Goal: Task Accomplishment & Management: Use online tool/utility

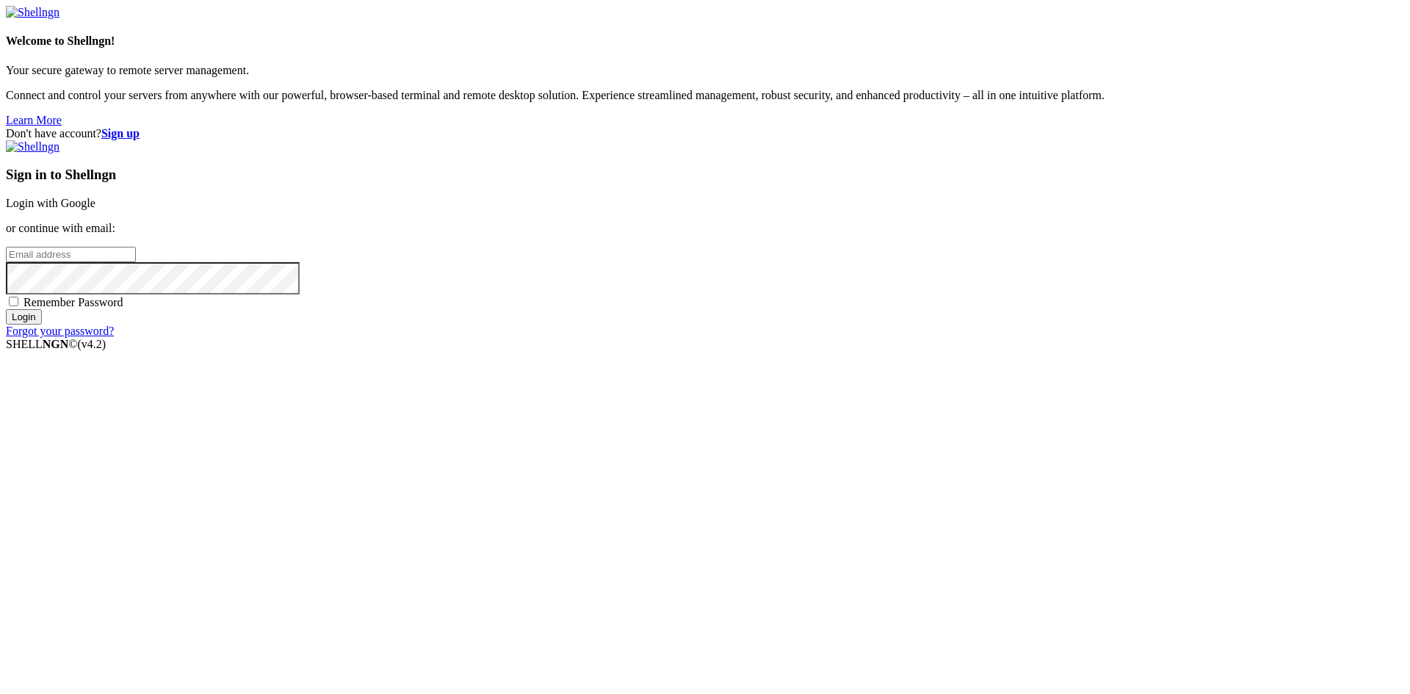
type input "[EMAIL_ADDRESS][DOMAIN_NAME]"
click at [123, 308] on span "Remember Password" at bounding box center [74, 302] width 100 height 12
click at [18, 306] on input "Remember Password" at bounding box center [14, 302] width 10 height 10
checkbox input "true"
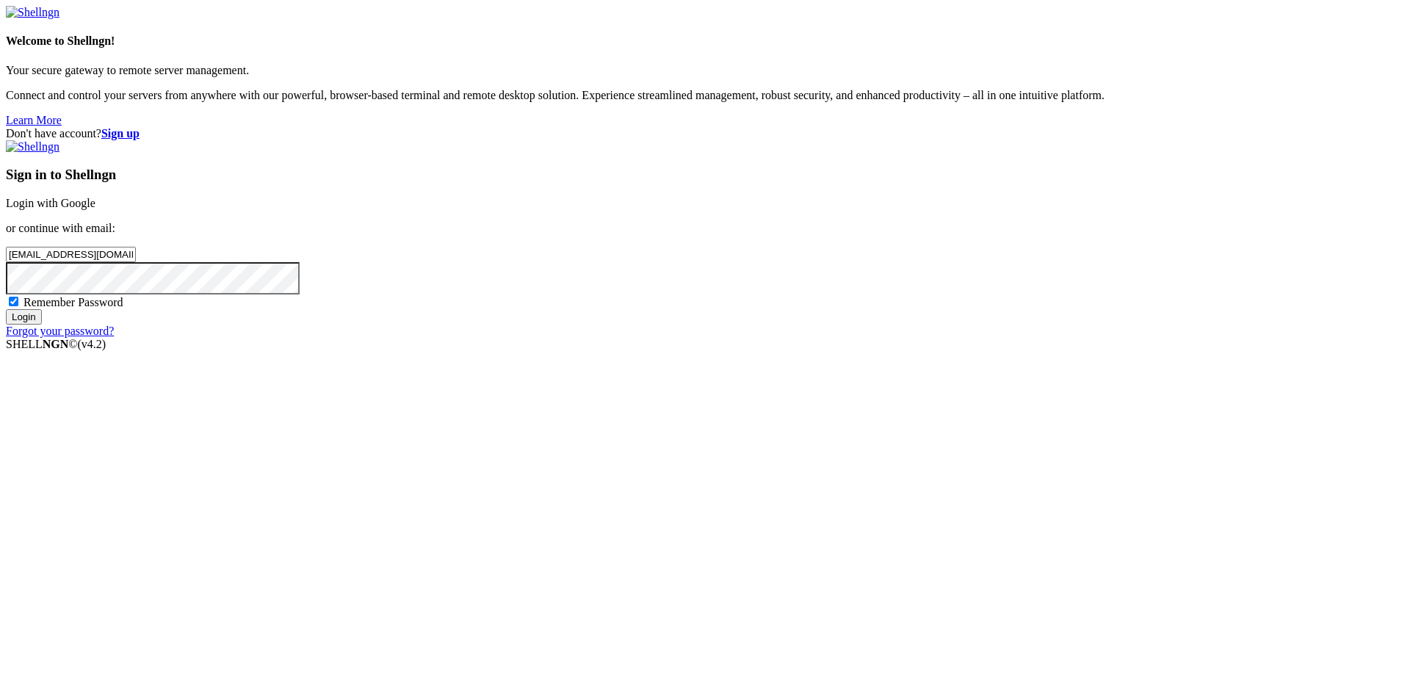
click at [42, 325] on input "Login" at bounding box center [24, 316] width 36 height 15
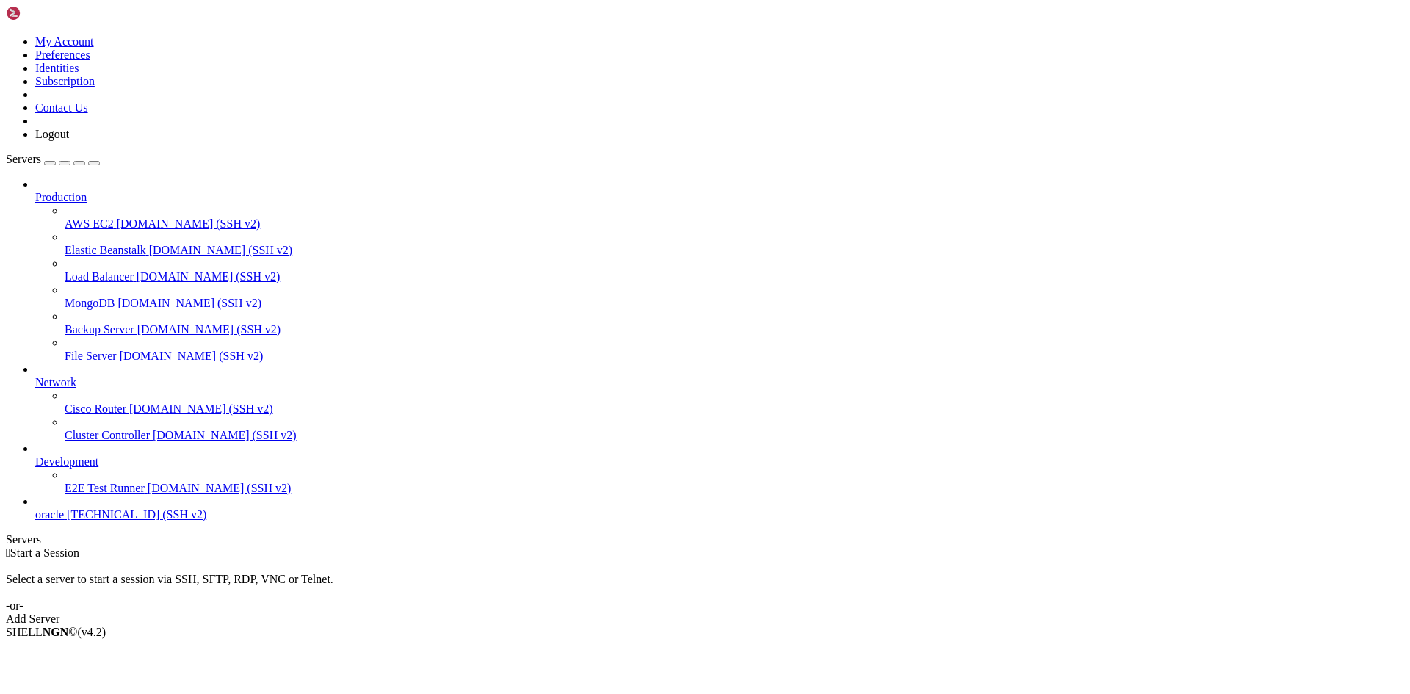
click at [64, 521] on span "oracle" at bounding box center [49, 514] width 29 height 12
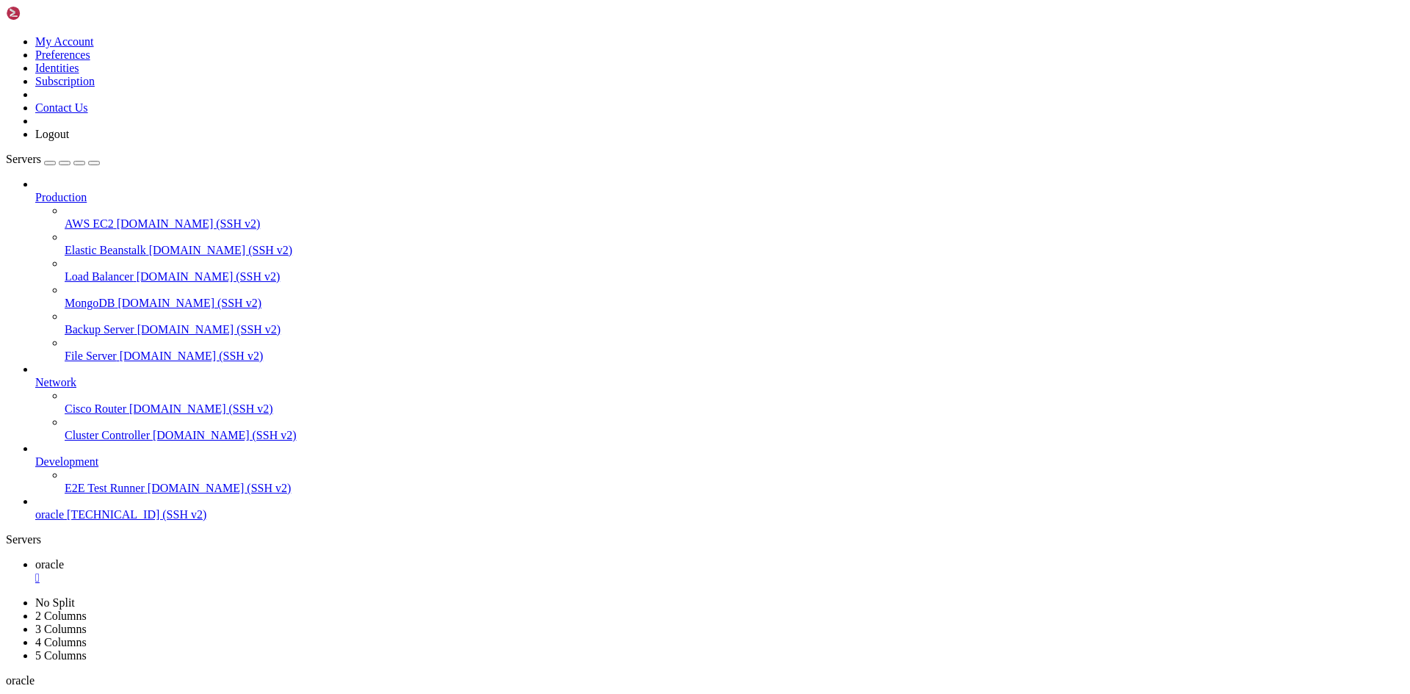
type input "/home/ubuntu/nodejs"
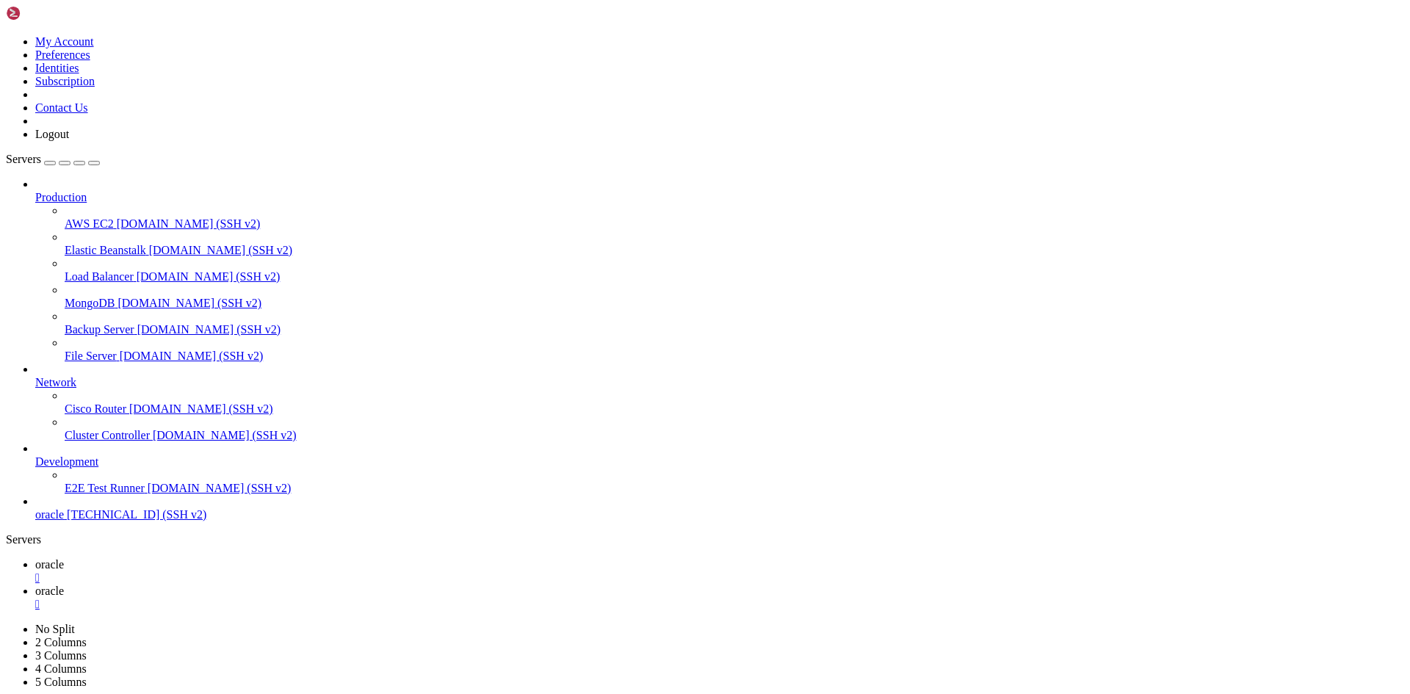
click at [64, 558] on span "oracle" at bounding box center [49, 564] width 29 height 12
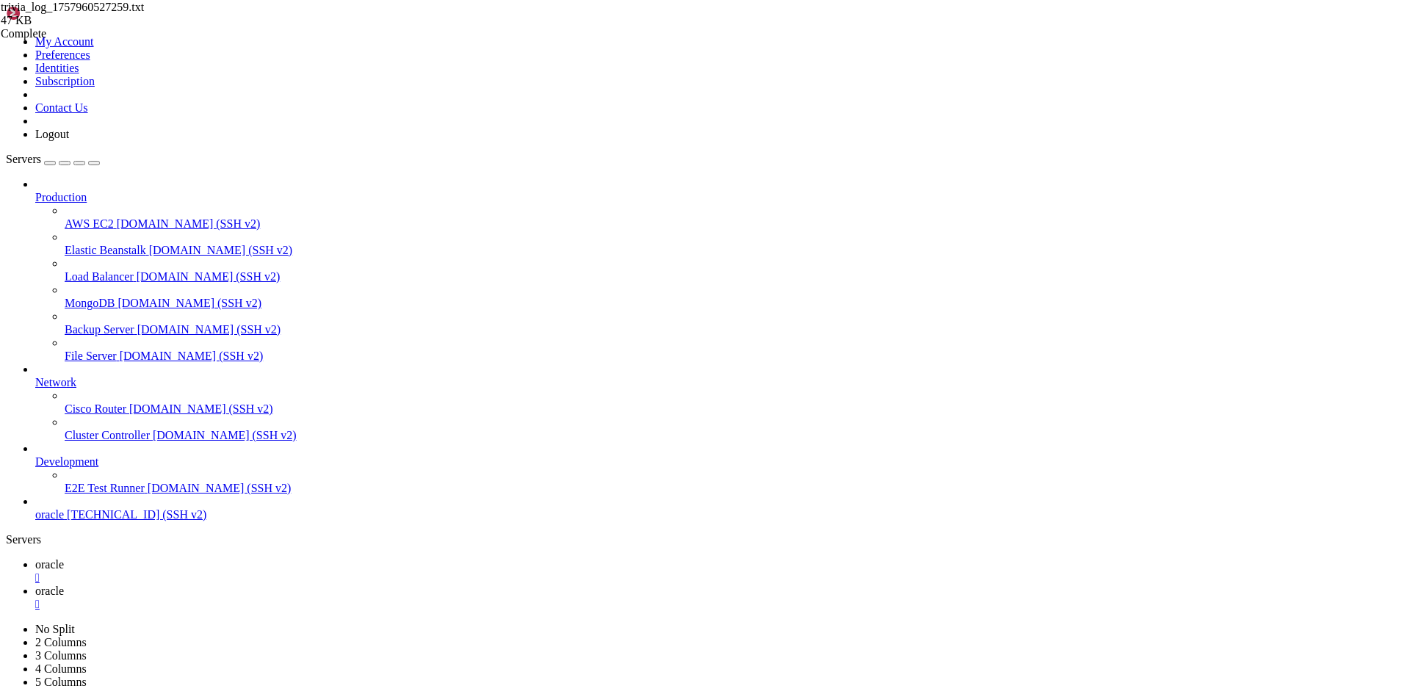
click at [305, 585] on link "oracle " at bounding box center [719, 598] width 1369 height 26
click at [64, 558] on span "oracle" at bounding box center [49, 564] width 29 height 12
